Goal: Information Seeking & Learning: Understand process/instructions

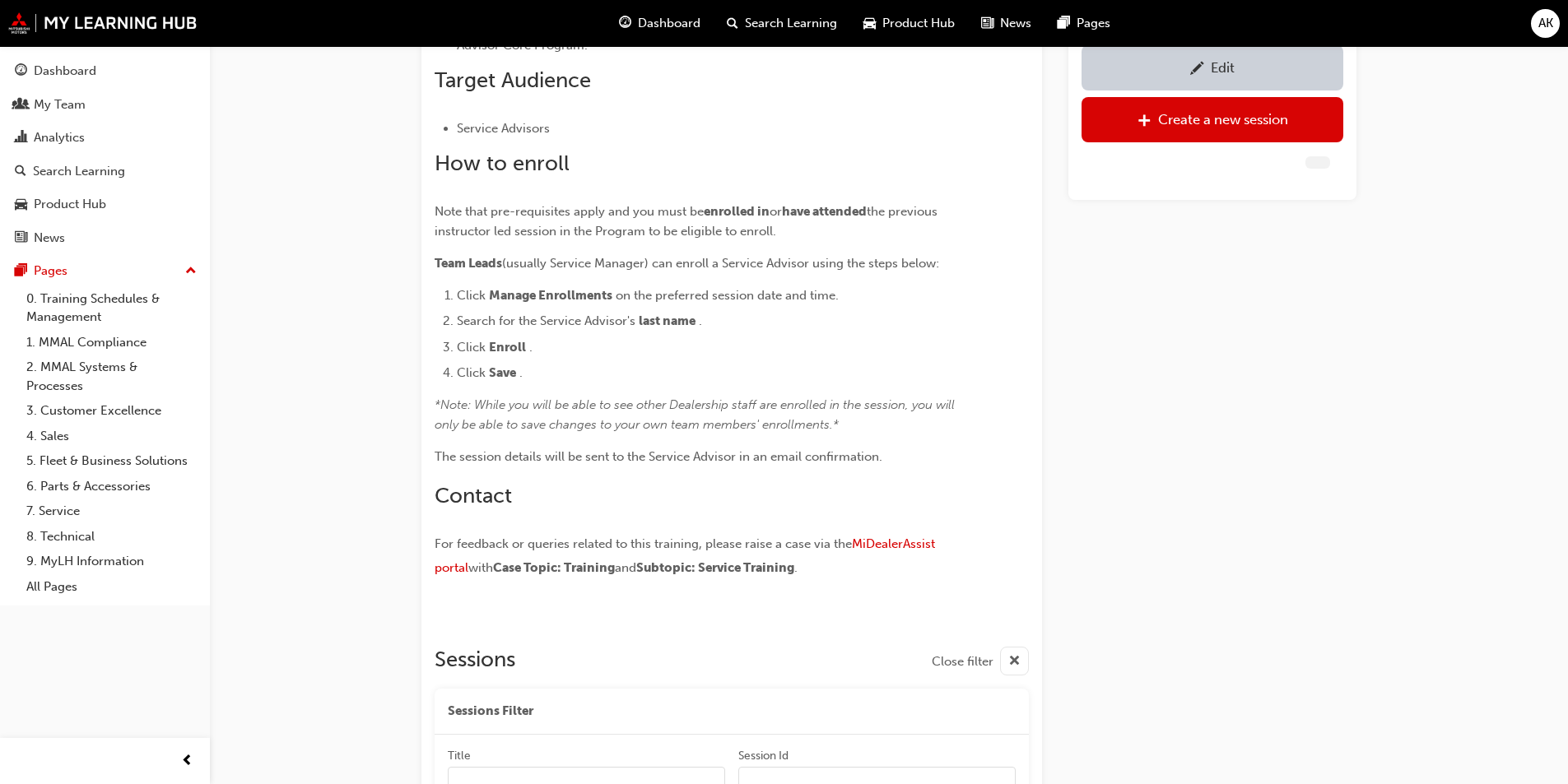
scroll to position [762, 0]
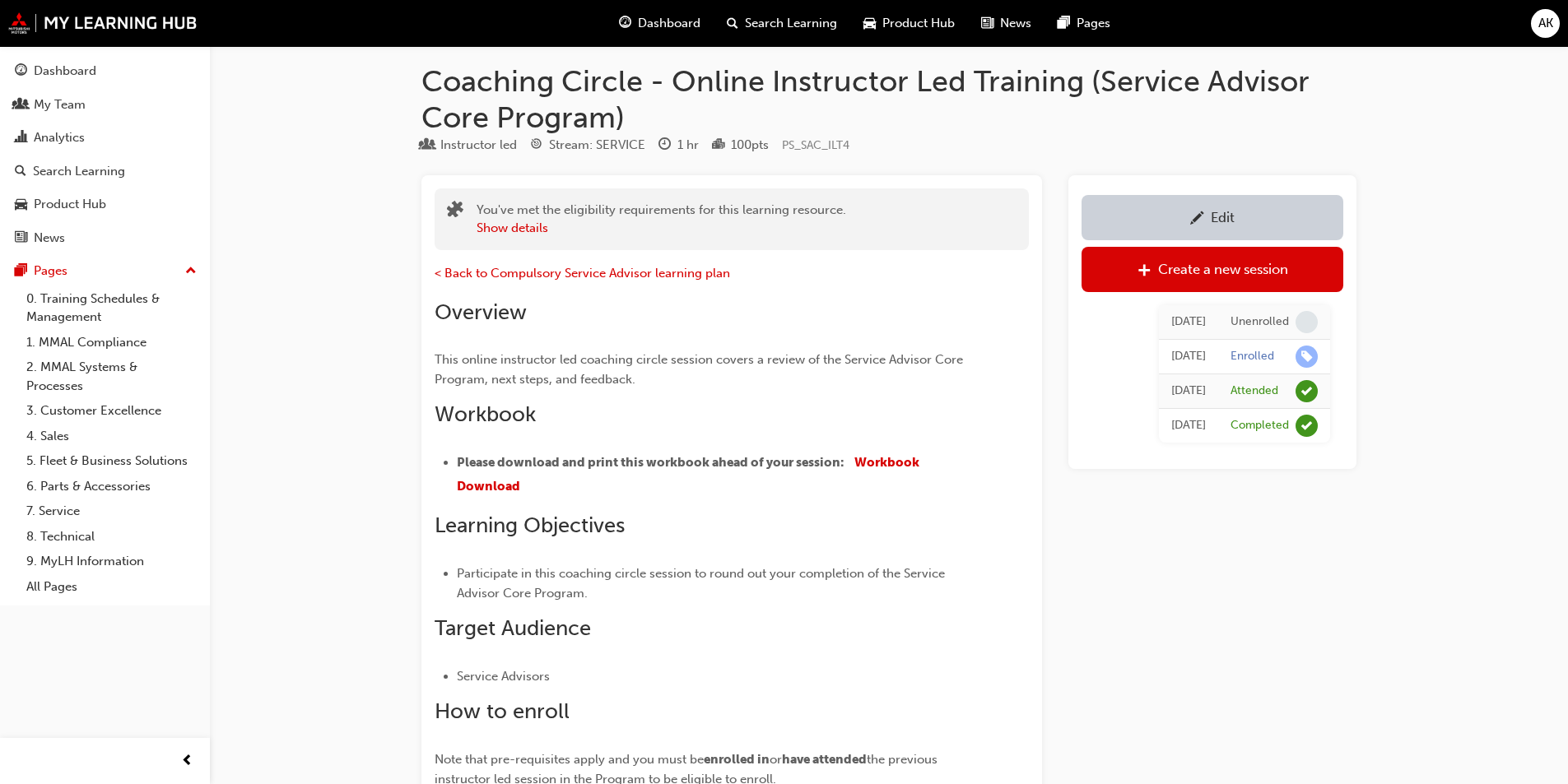
scroll to position [0, 0]
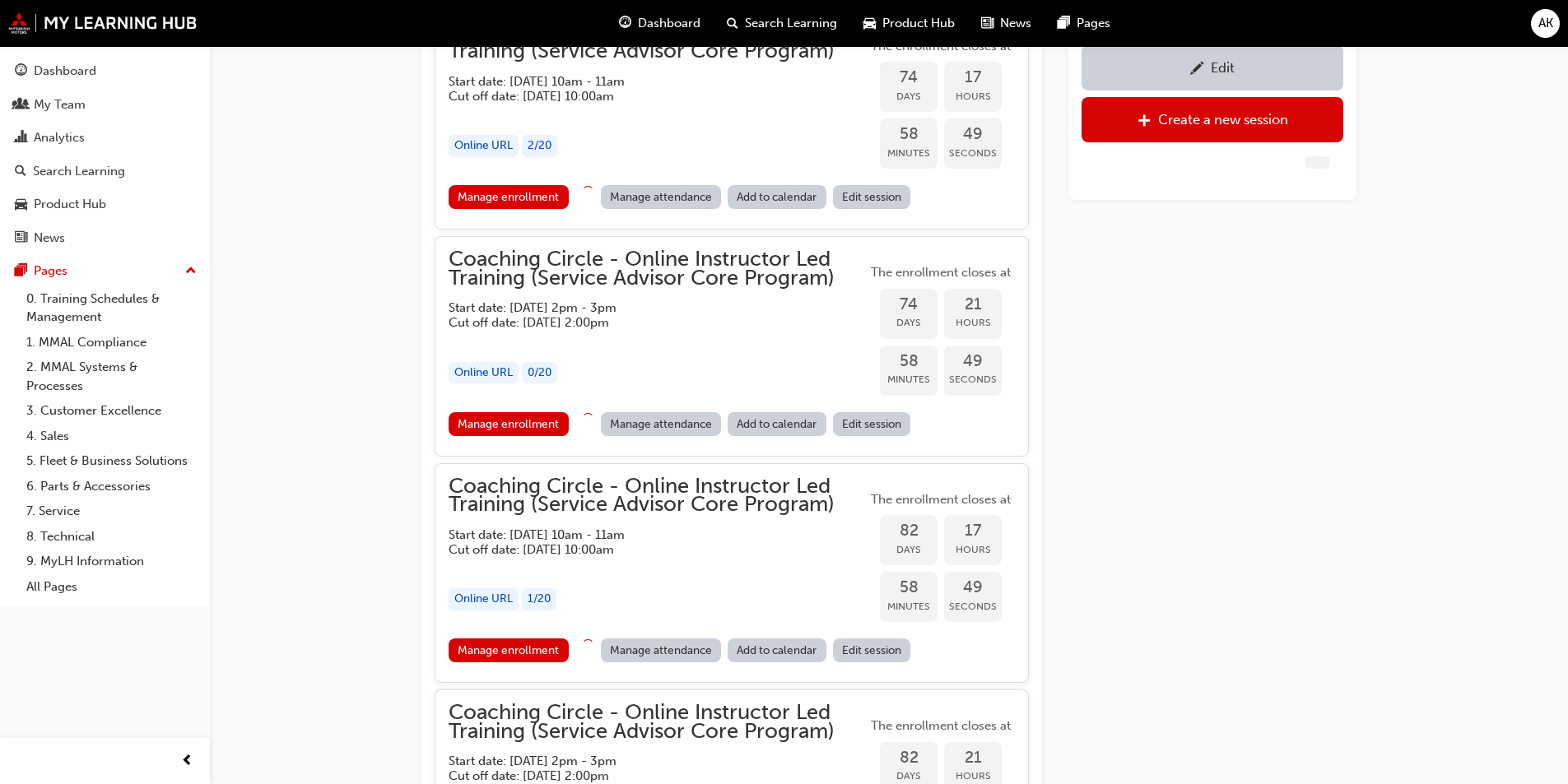
scroll to position [1478, 0]
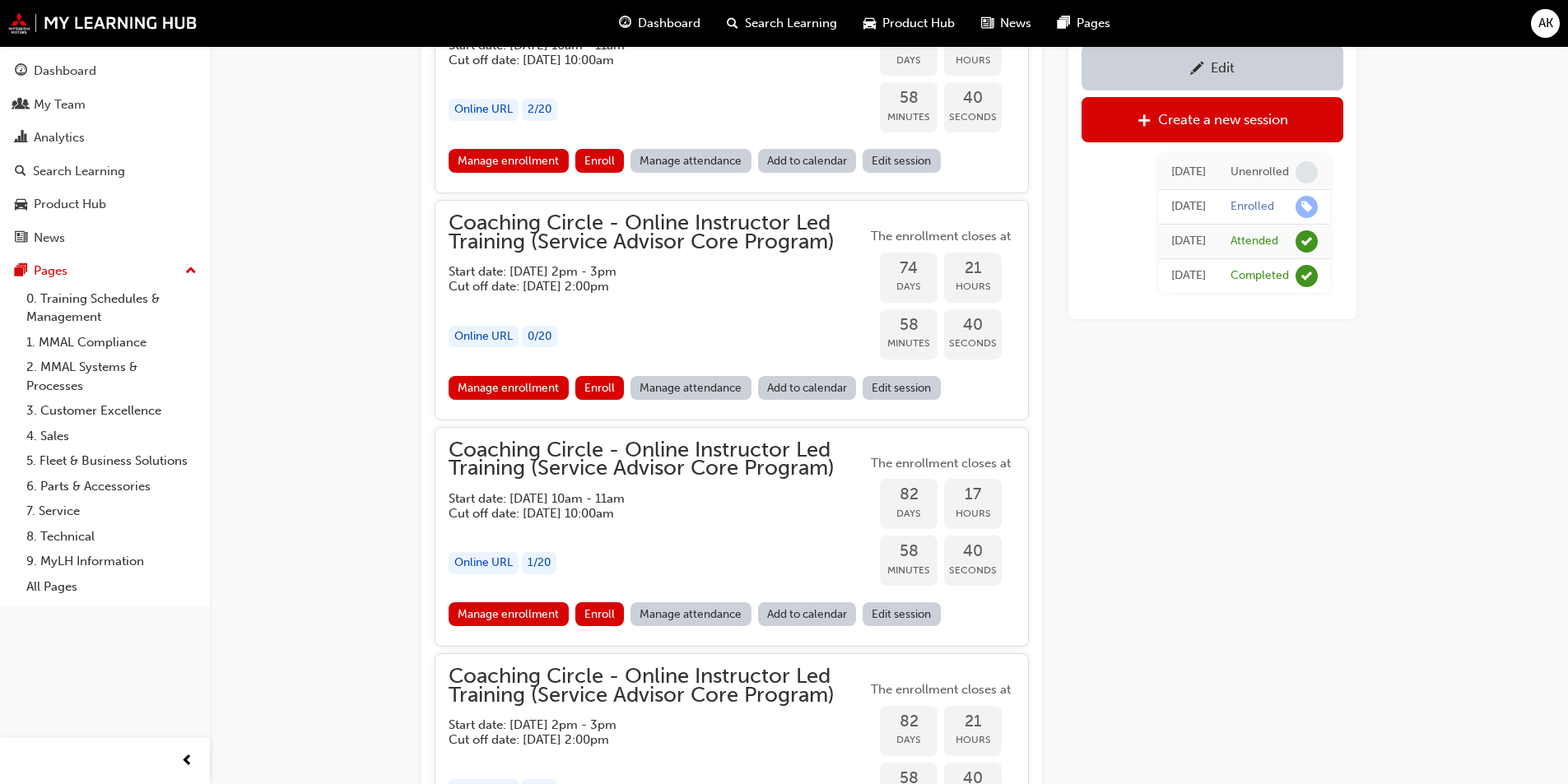
drag, startPoint x: 76, startPoint y: 305, endPoint x: 138, endPoint y: 290, distance: 63.8
click at [76, 305] on link "0. Training Schedules & Management" at bounding box center [112, 308] width 183 height 43
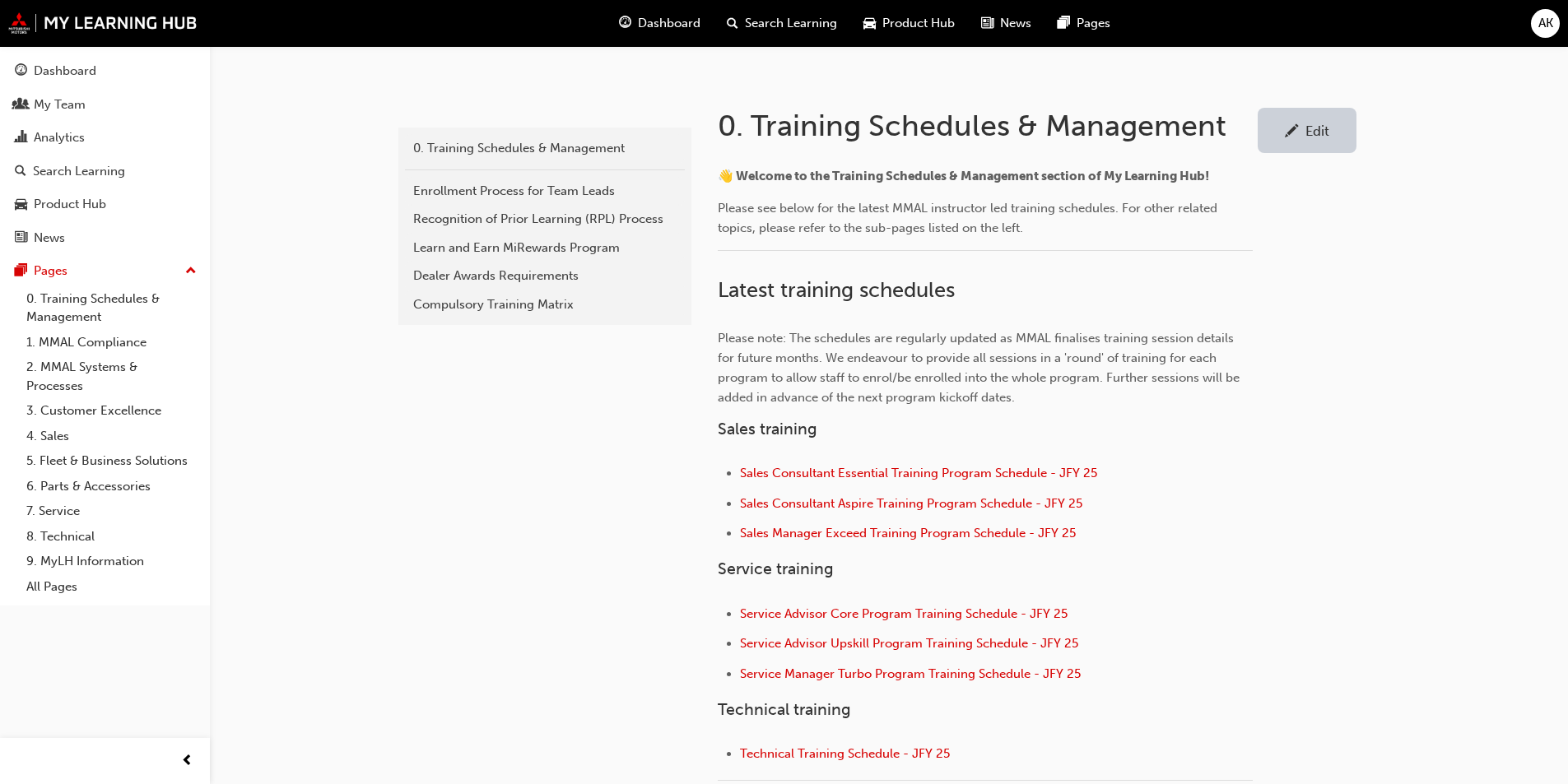
scroll to position [329, 0]
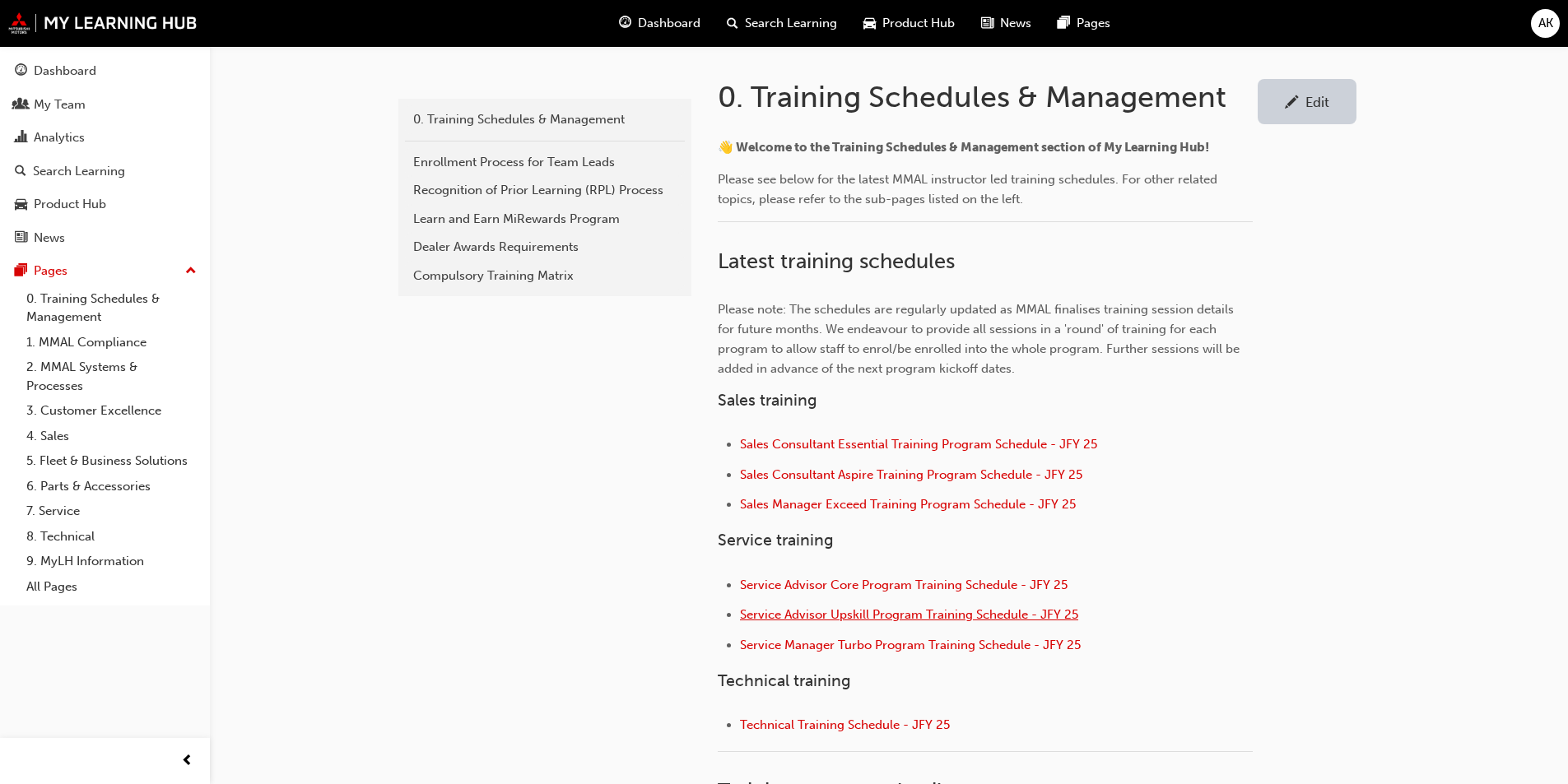
click at [796, 617] on span "Service Advisor Upskill Program Training Schedule - JFY 25" at bounding box center [908, 614] width 338 height 15
